Goal: Check status

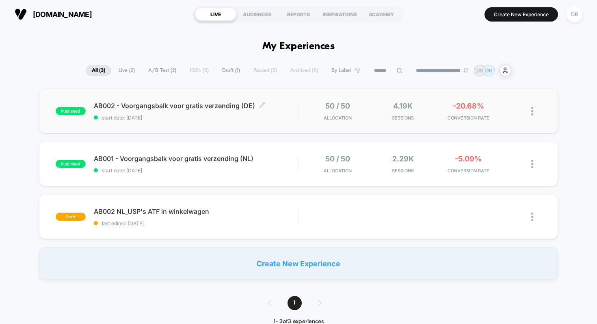
click at [222, 110] on div "AB002 - Voorgangsbalk voor gratis verzending (DE) Click to edit experience deta…" at bounding box center [196, 110] width 205 height 19
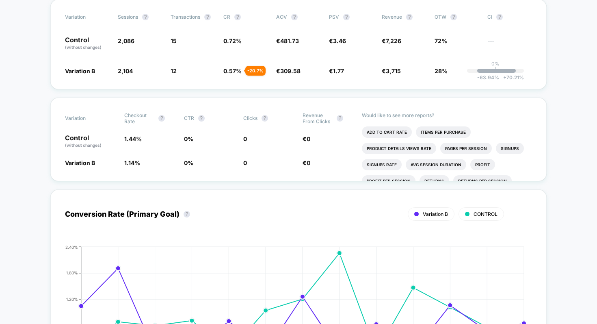
scroll to position [167, 0]
